Goal: Information Seeking & Learning: Check status

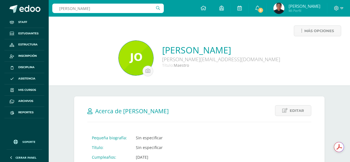
type input "[PERSON_NAME]"
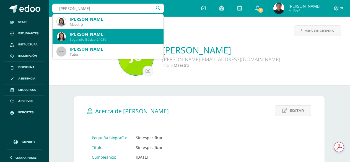
click at [90, 36] on div "[PERSON_NAME]" at bounding box center [114, 34] width 89 height 6
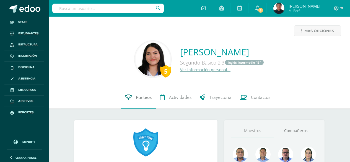
click at [139, 91] on link "Punteos" at bounding box center [138, 97] width 35 height 22
click at [136, 93] on link "Punteos" at bounding box center [138, 97] width 35 height 22
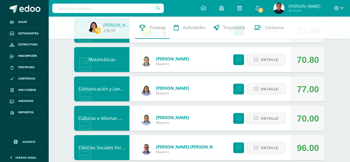
scroll to position [83, 0]
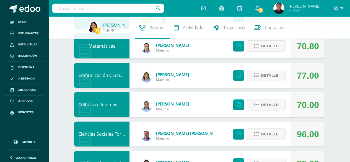
click at [172, 45] on link "Eleaneth Ramírez" at bounding box center [172, 45] width 33 height 6
